Goal: Transaction & Acquisition: Purchase product/service

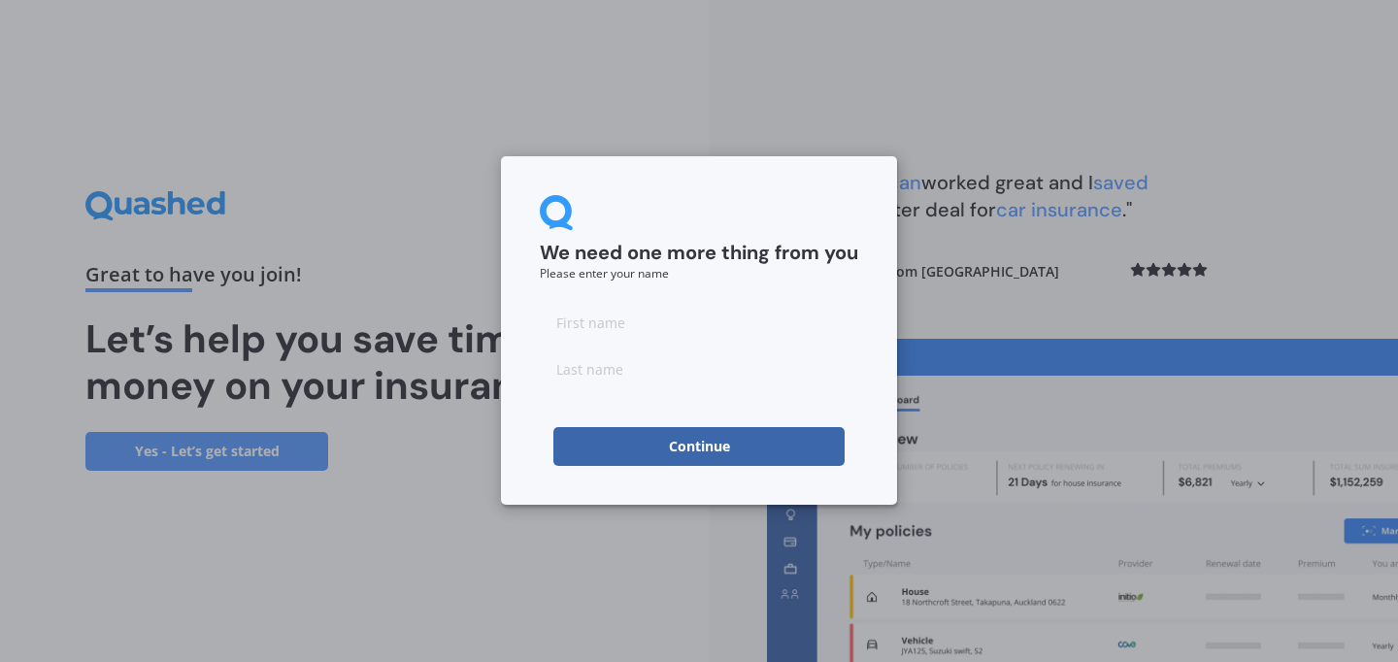
click at [591, 317] on input at bounding box center [699, 322] width 318 height 39
type input "[PERSON_NAME]"
click at [593, 364] on input at bounding box center [699, 369] width 318 height 39
type input "[PERSON_NAME]"
click at [680, 445] on button "Continue" at bounding box center [698, 446] width 291 height 39
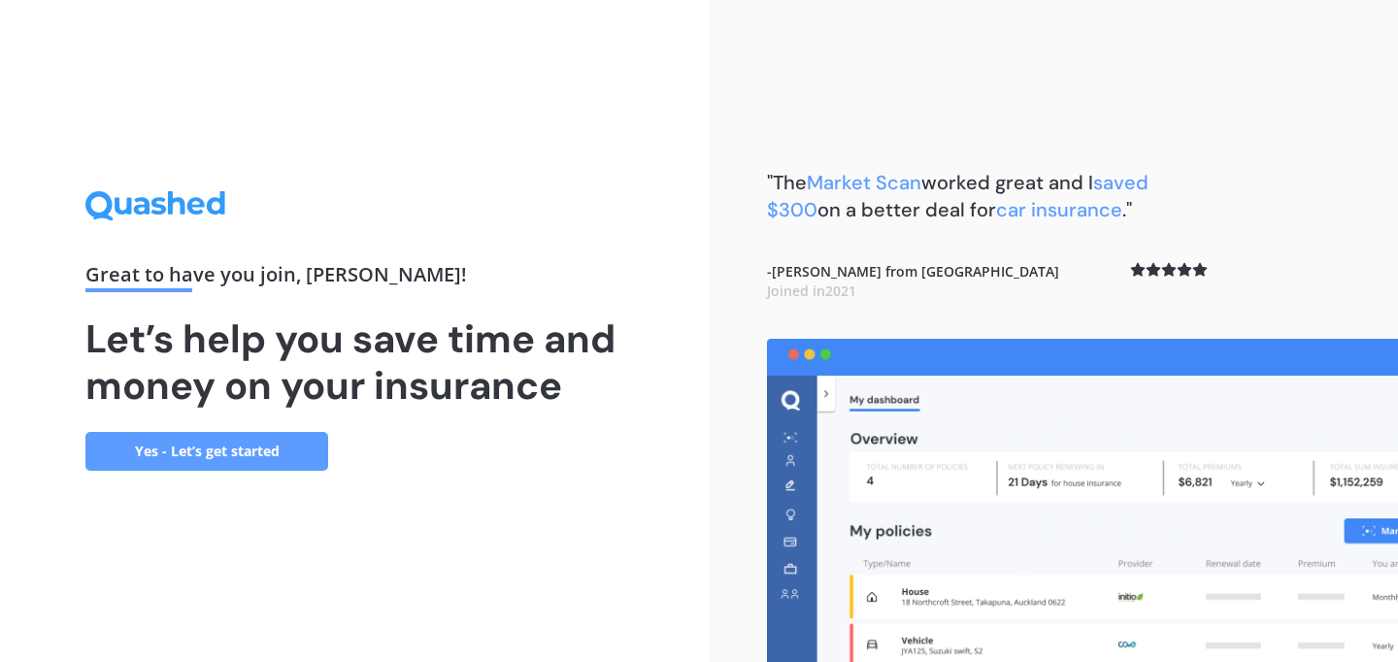
click at [190, 443] on link "Yes - Let’s get started" at bounding box center [206, 451] width 243 height 39
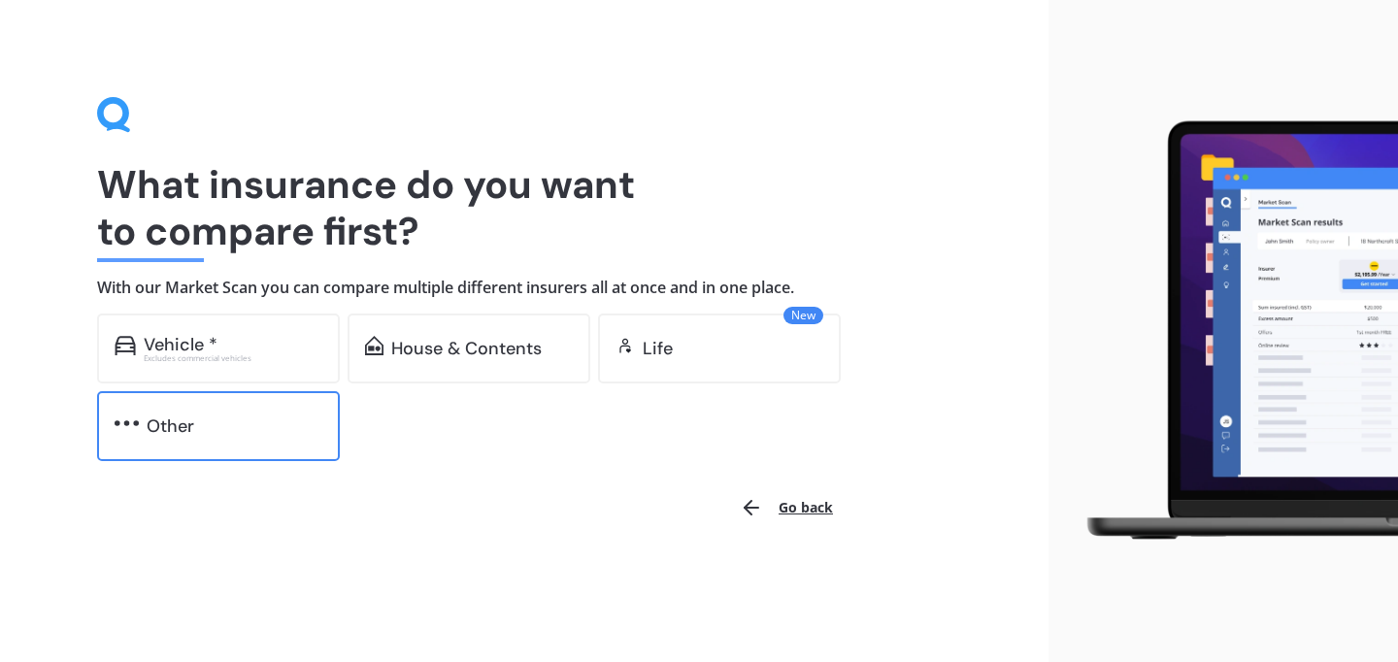
click at [255, 418] on div "Other" at bounding box center [235, 426] width 176 height 19
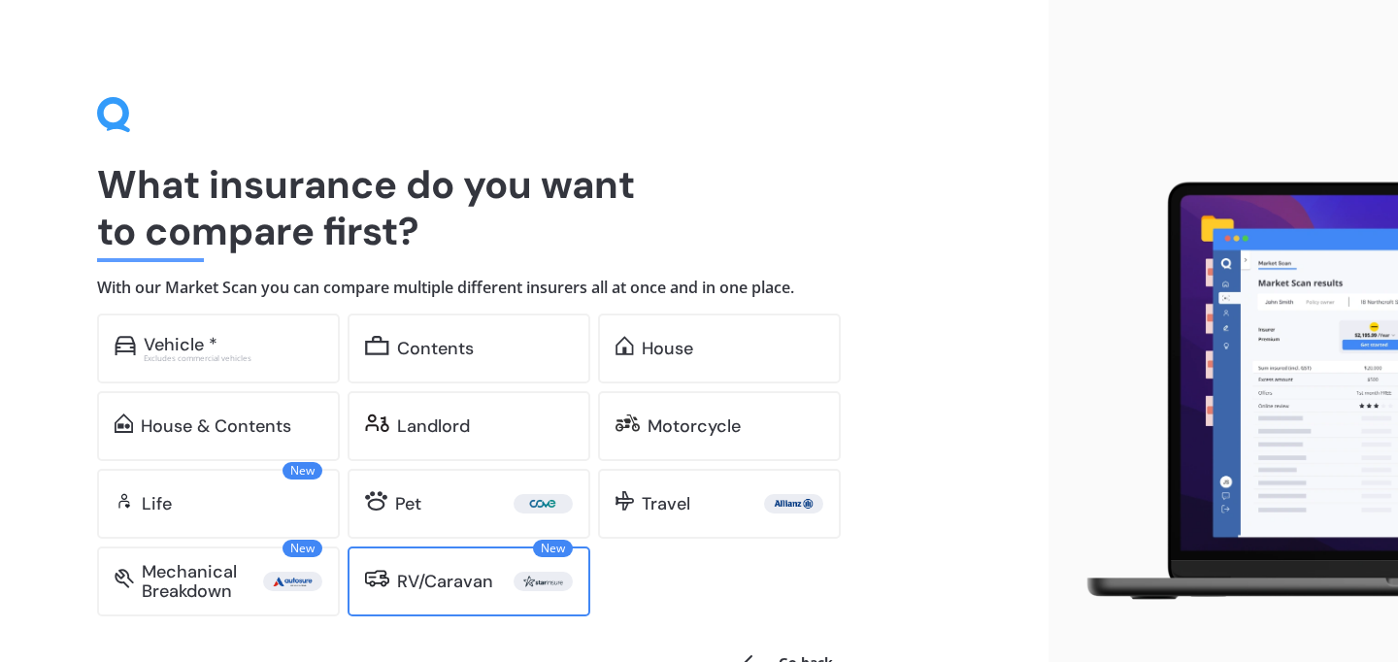
click at [474, 578] on div "RV/Caravan" at bounding box center [445, 581] width 96 height 19
